Goal: Check status: Check status

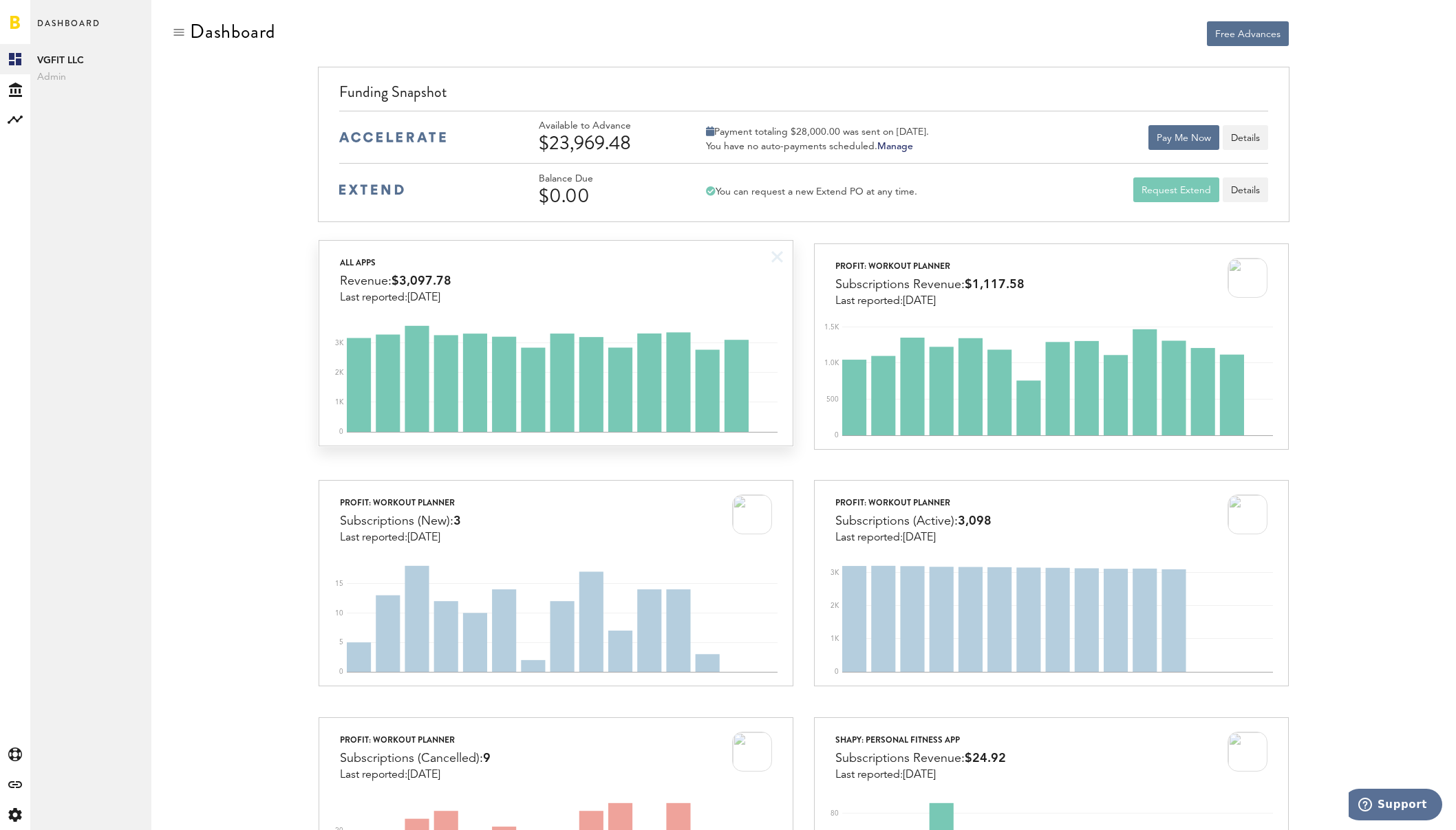
click at [746, 261] on div "All apps Revenue: $3,097.78 Last reported: [DATE]" at bounding box center [555, 272] width 473 height 63
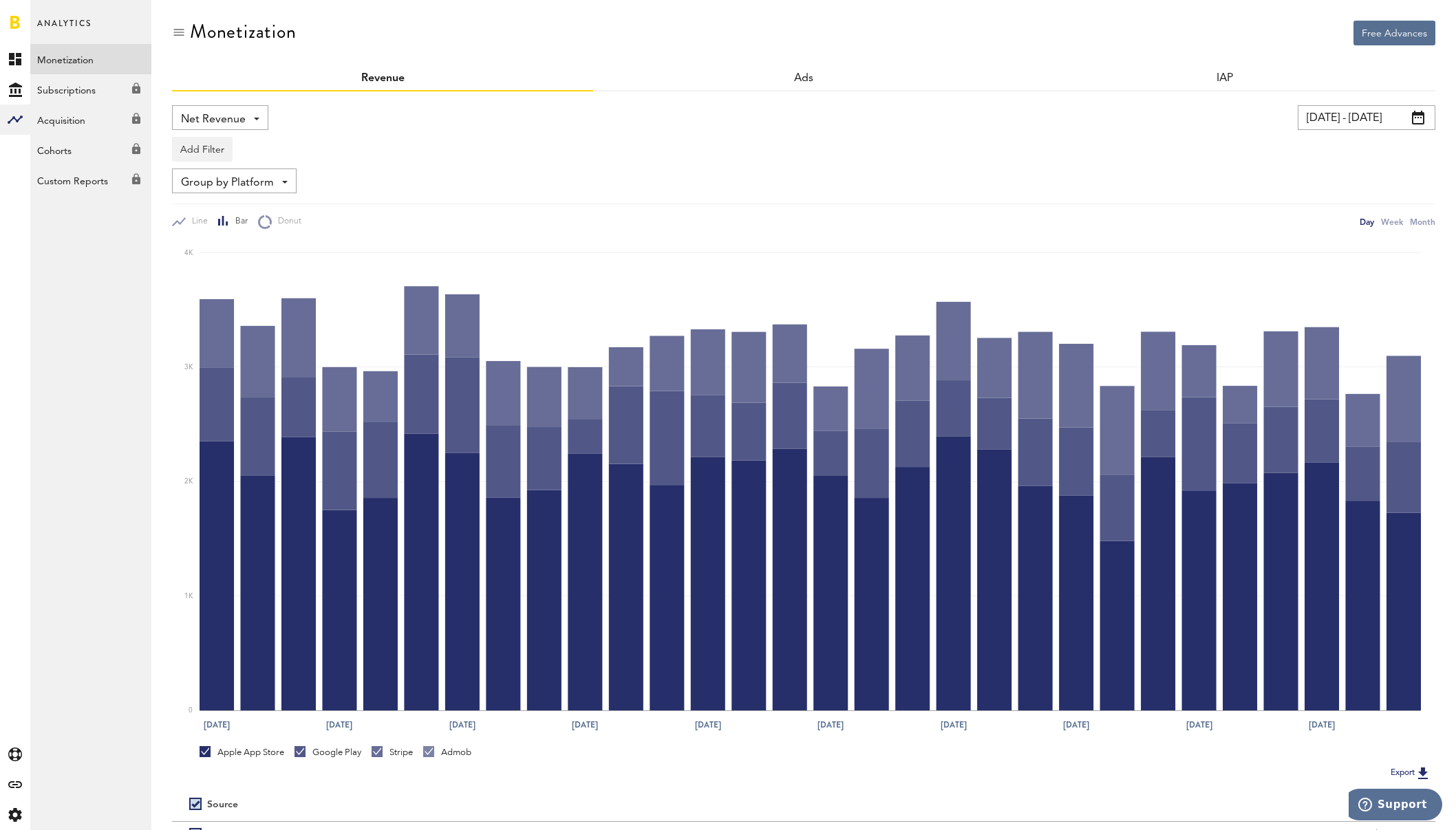
click at [20, 17] on div at bounding box center [15, 22] width 30 height 44
click at [17, 19] on link at bounding box center [14, 22] width 9 height 13
